Goal: Transaction & Acquisition: Download file/media

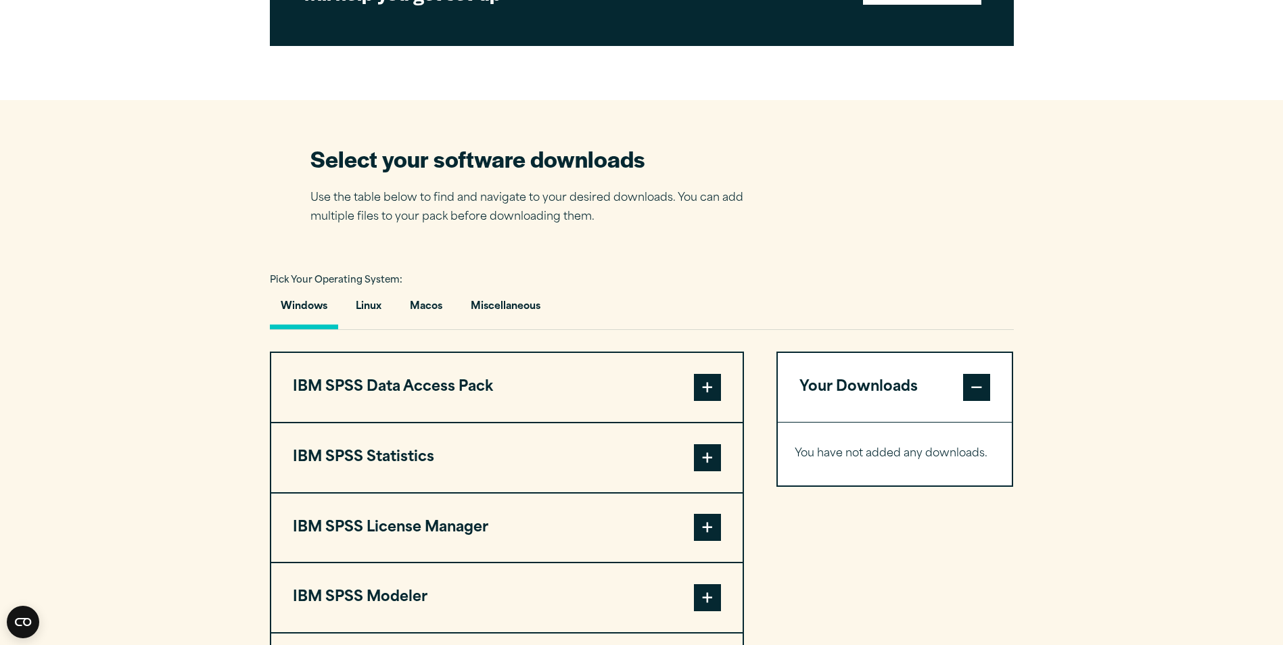
scroll to position [812, 0]
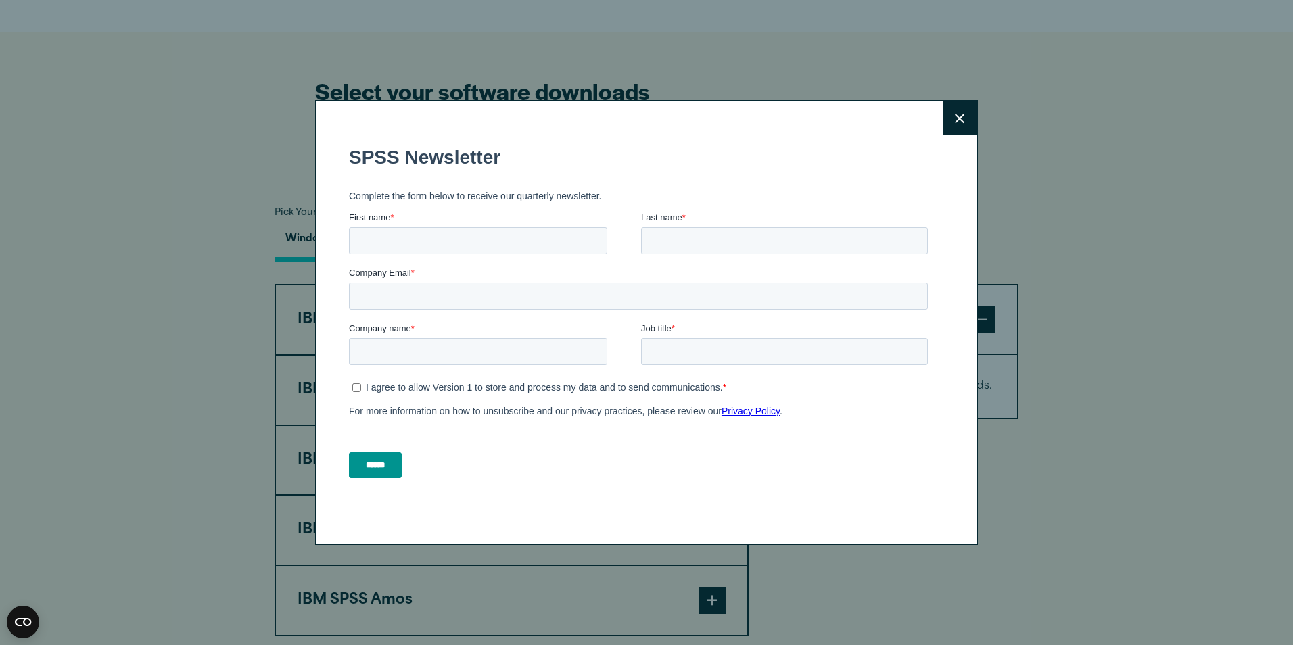
click at [957, 115] on icon at bounding box center [959, 119] width 9 height 10
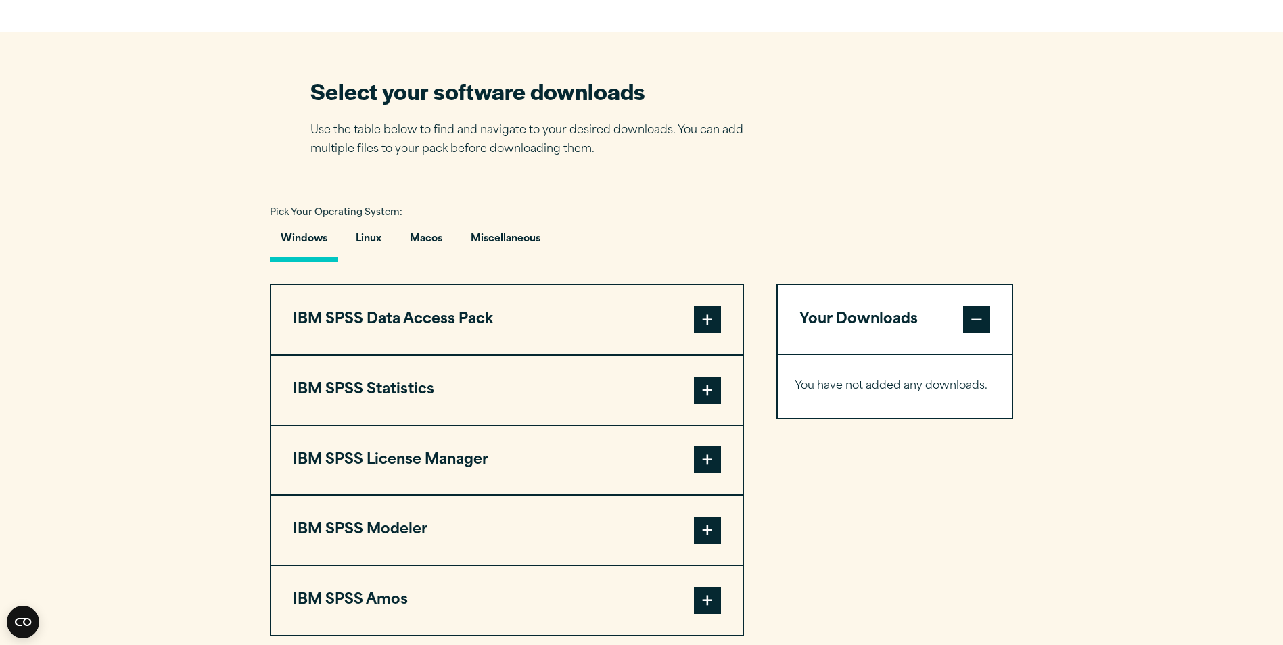
scroll to position [879, 0]
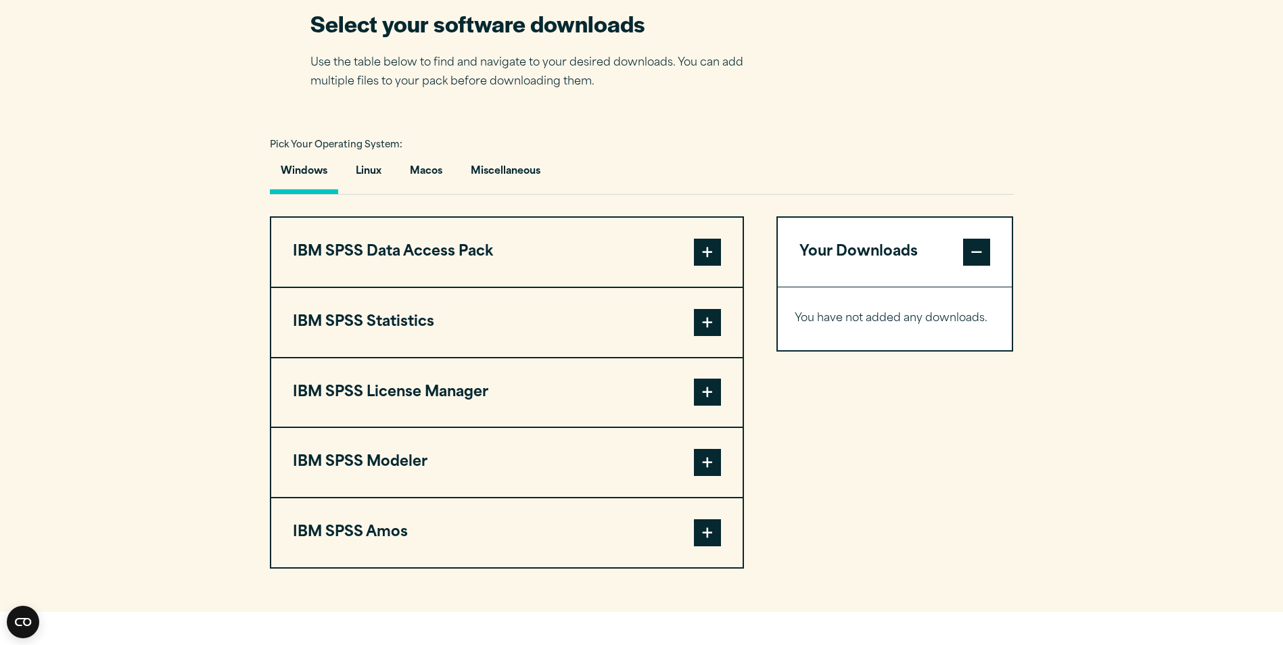
click at [710, 327] on span at bounding box center [707, 322] width 27 height 27
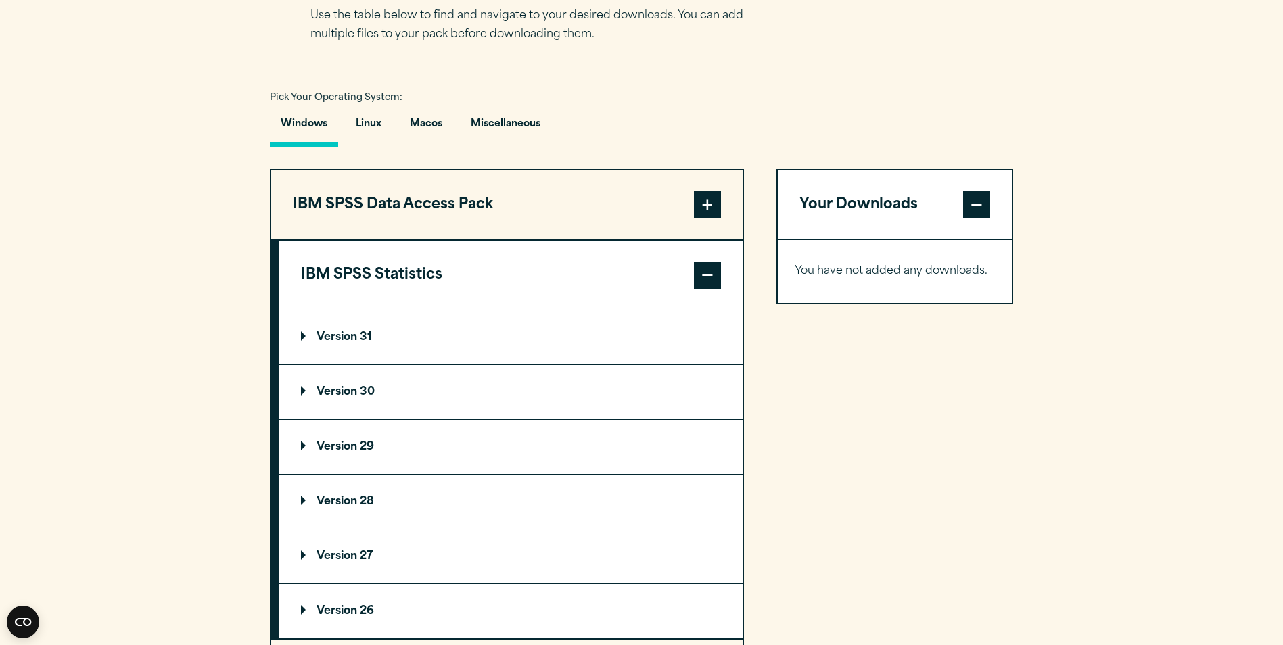
scroll to position [947, 0]
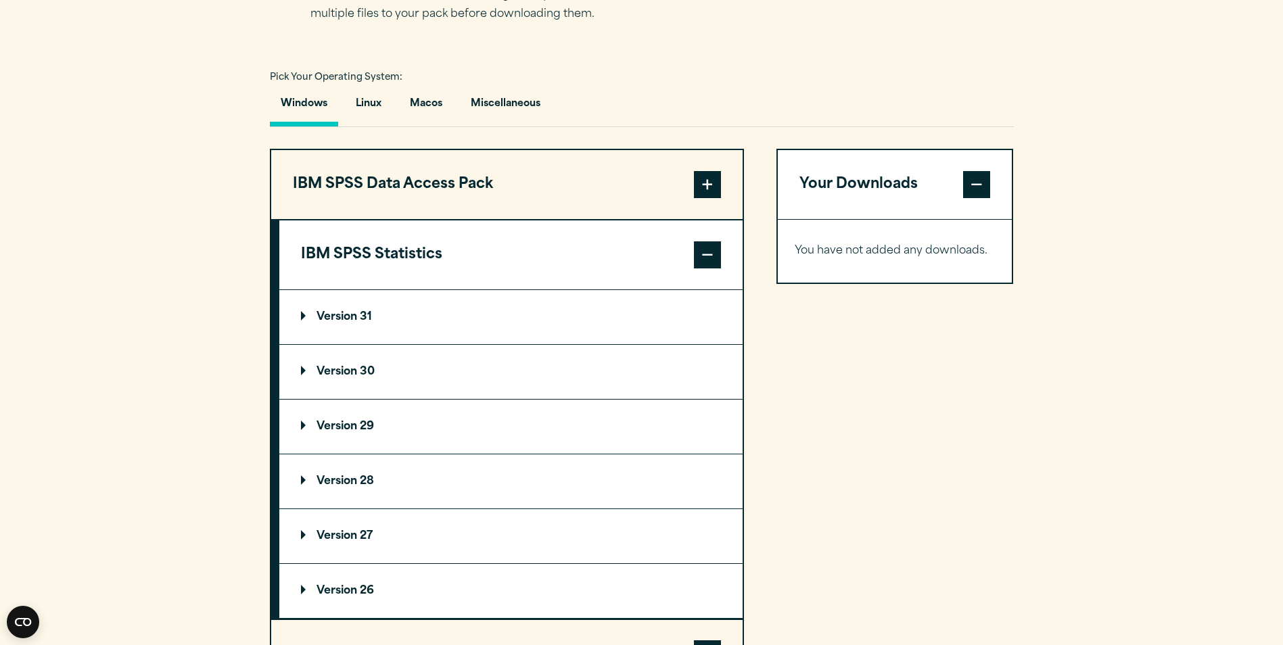
click at [643, 315] on summary "Version 31" at bounding box center [510, 317] width 463 height 54
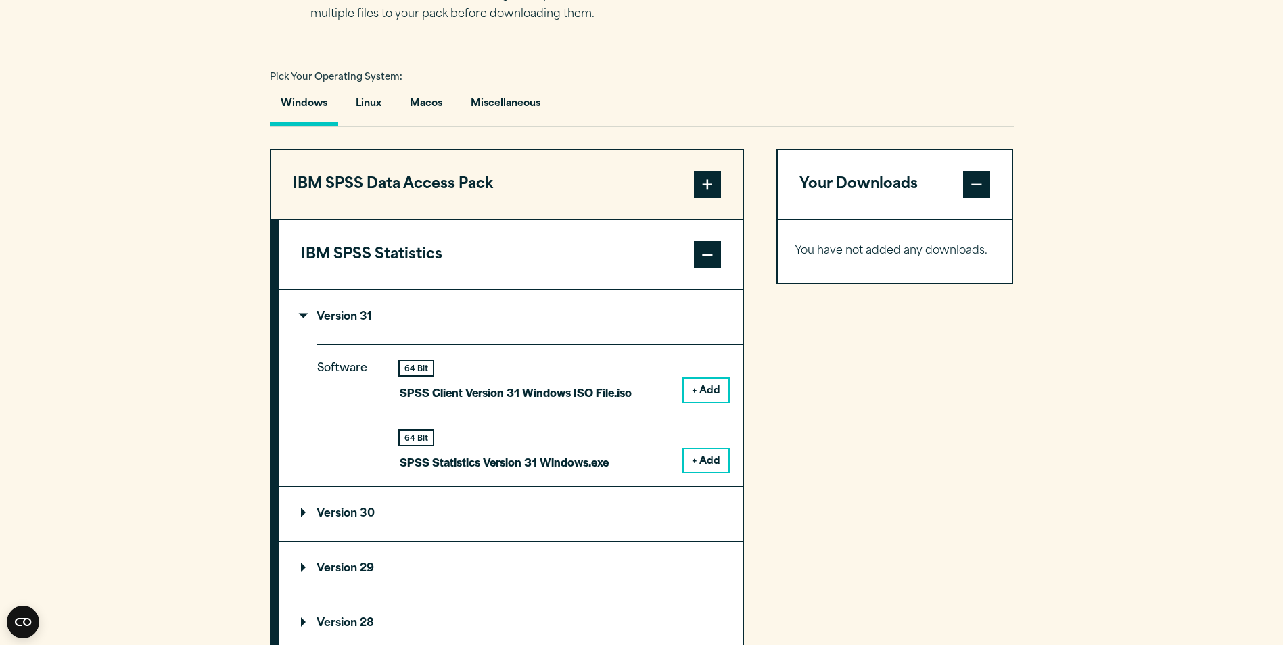
click at [714, 461] on button "+ Add" at bounding box center [706, 460] width 45 height 23
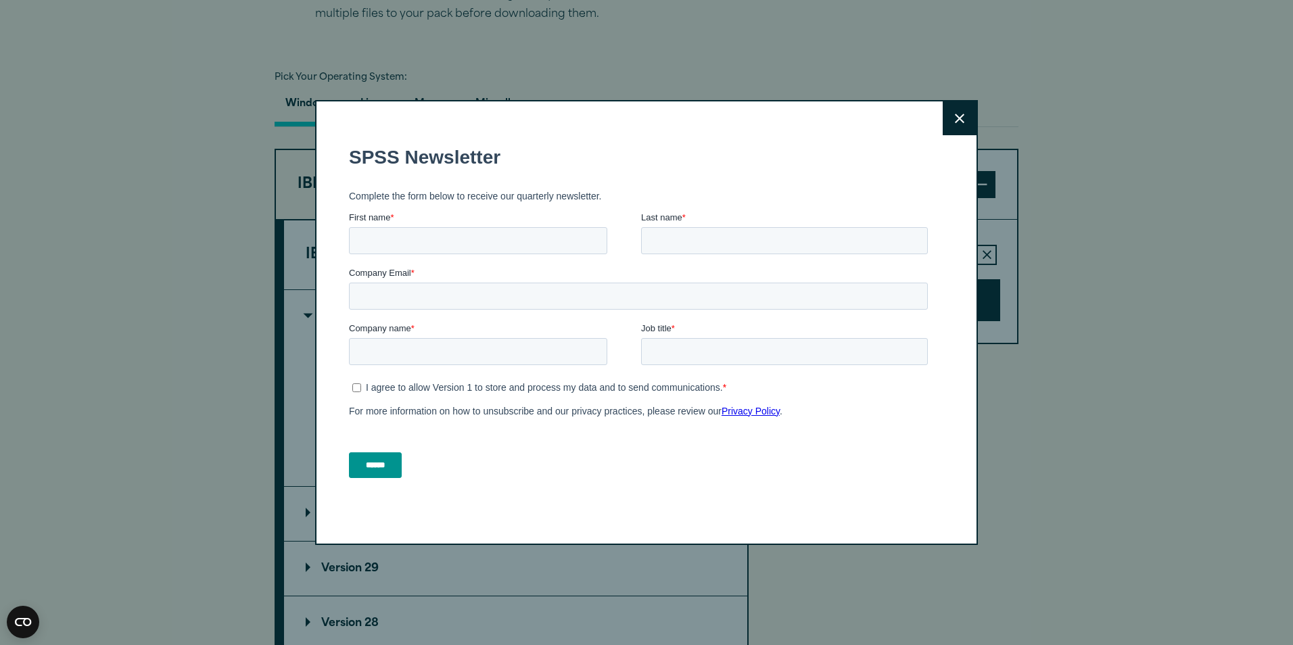
click at [955, 120] on icon at bounding box center [959, 118] width 9 height 9
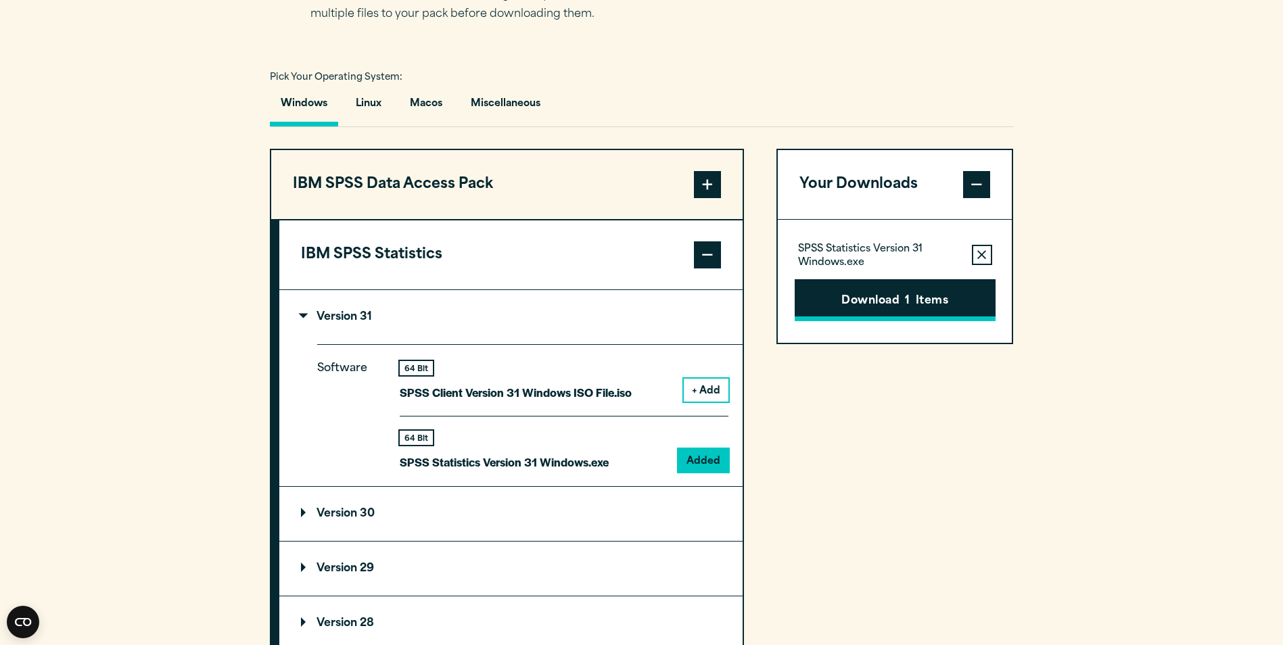
click at [866, 310] on button "Download 1 Items" at bounding box center [895, 300] width 201 height 42
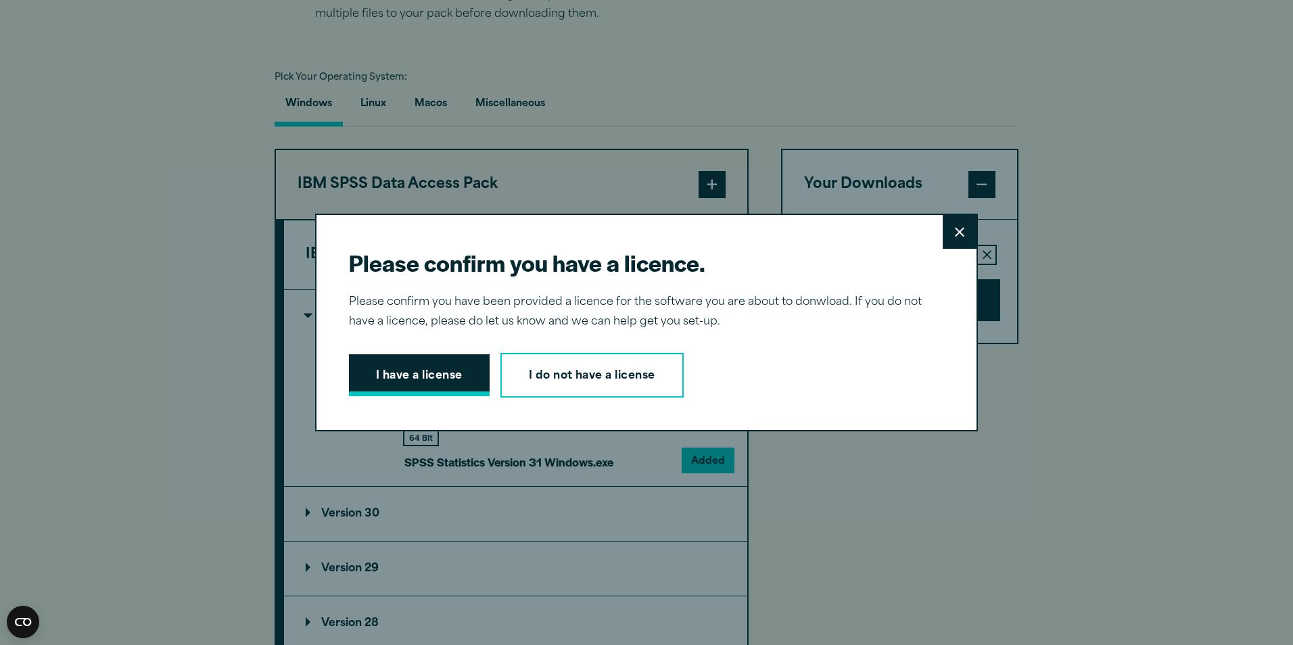
click at [413, 365] on button "I have a license" at bounding box center [419, 375] width 141 height 42
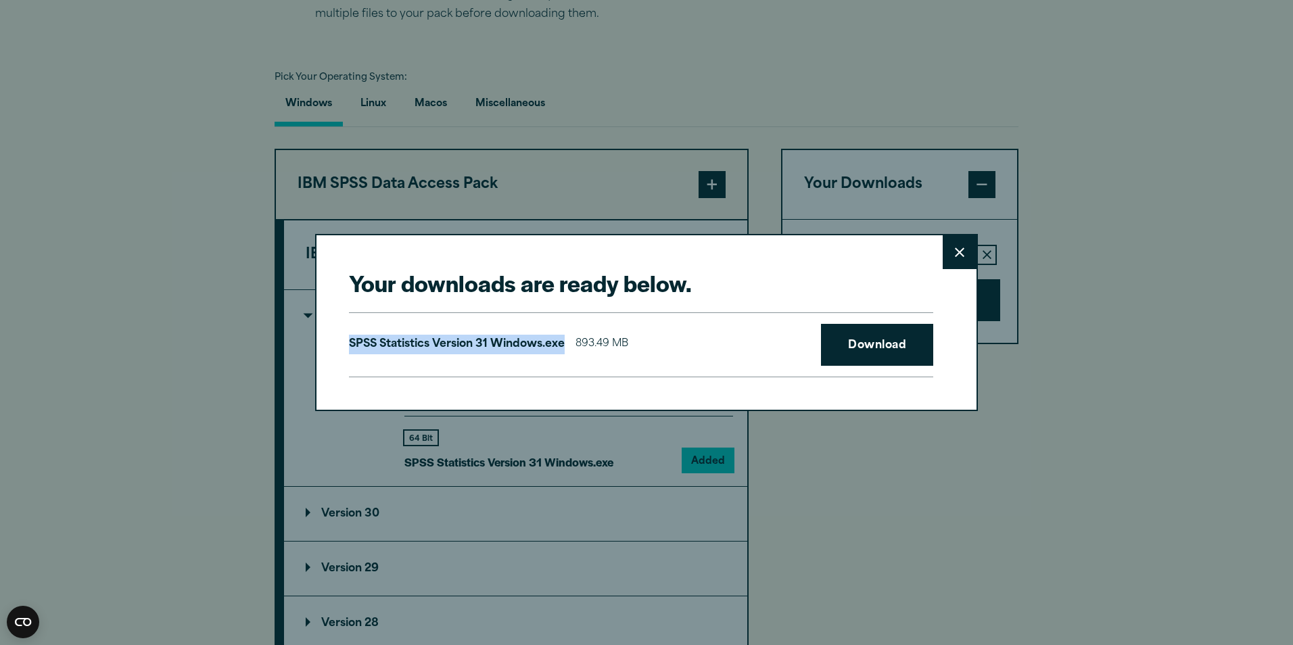
drag, startPoint x: 346, startPoint y: 341, endPoint x: 557, endPoint y: 335, distance: 211.1
click at [557, 335] on p "SPSS Statistics Version 31 Windows.exe" at bounding box center [457, 345] width 216 height 20
copy p "SPSS Statistics Version 31 Windows.exe"
drag, startPoint x: 881, startPoint y: 353, endPoint x: 772, endPoint y: 369, distance: 110.1
click at [881, 353] on link "Download" at bounding box center [877, 345] width 112 height 42
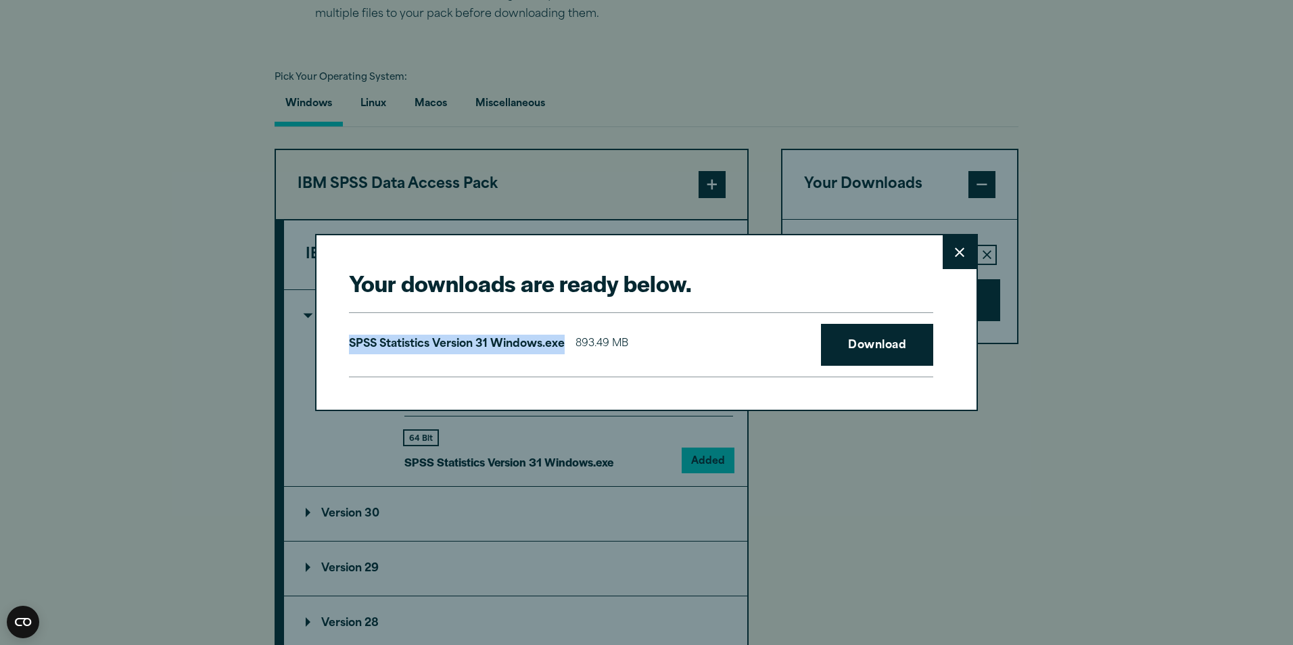
click at [961, 249] on button "Close" at bounding box center [960, 252] width 34 height 34
